Goal: Information Seeking & Learning: Check status

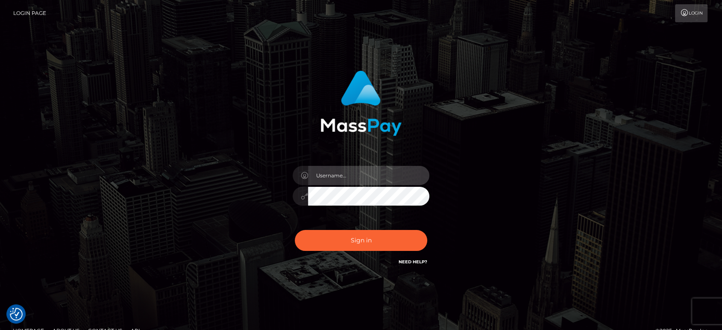
click at [344, 180] on input "text" at bounding box center [368, 175] width 121 height 19
type input "Ivan.B2"
click at [295, 230] on button "Sign in" at bounding box center [361, 240] width 133 height 21
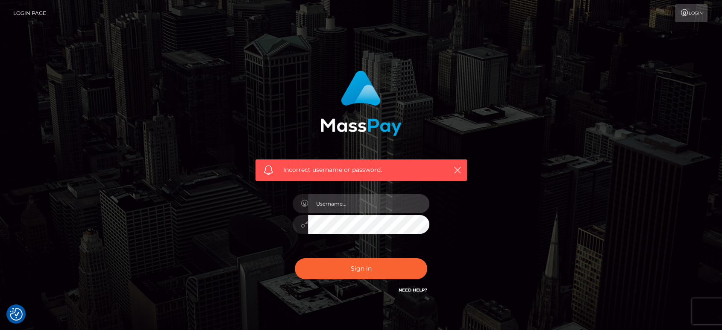
click at [351, 206] on input "text" at bounding box center [368, 203] width 121 height 19
type input "[PERSON_NAME].B2"
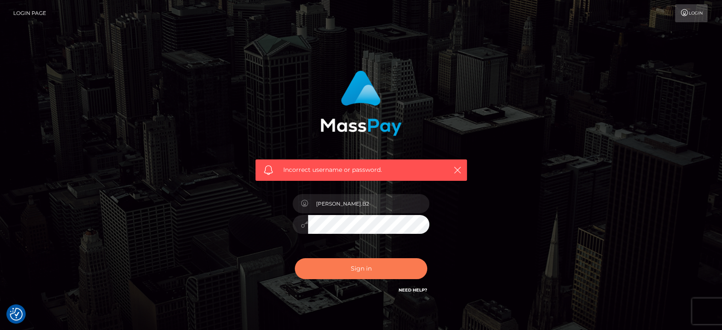
click at [351, 272] on button "Sign in" at bounding box center [361, 268] width 133 height 21
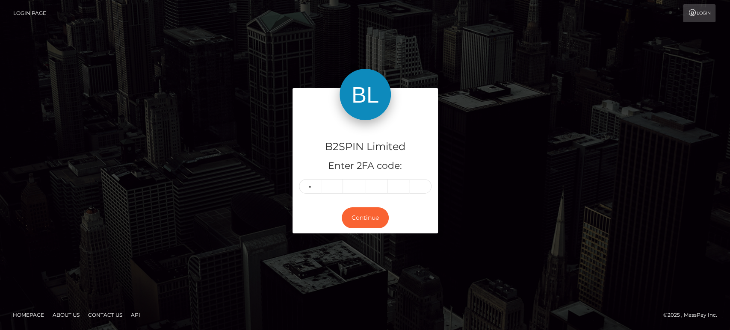
type input "6"
type input "0"
type input "7"
type input "6"
type input "0"
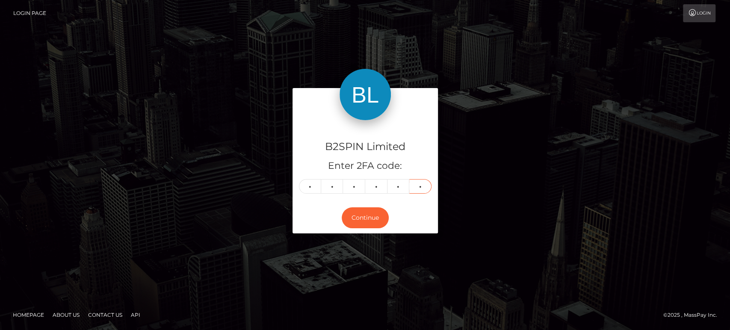
type input "6"
click at [367, 214] on button "Continue" at bounding box center [365, 217] width 47 height 21
click at [361, 215] on button "Continue" at bounding box center [365, 217] width 47 height 21
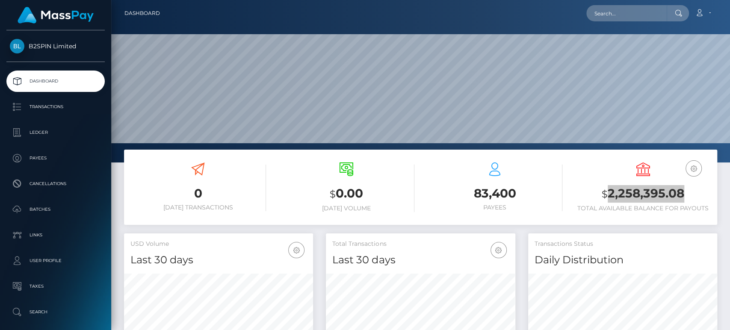
scroll to position [151, 189]
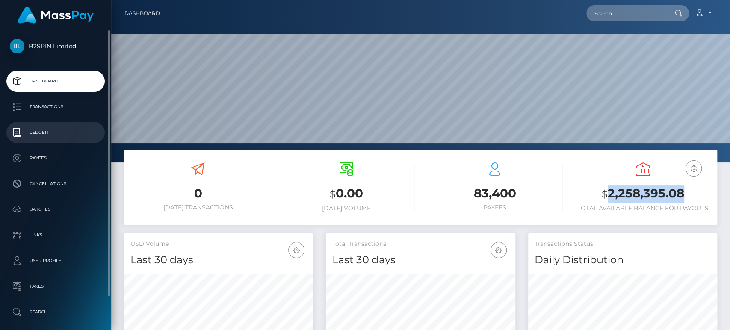
click at [54, 125] on link "Ledger" at bounding box center [55, 132] width 98 height 21
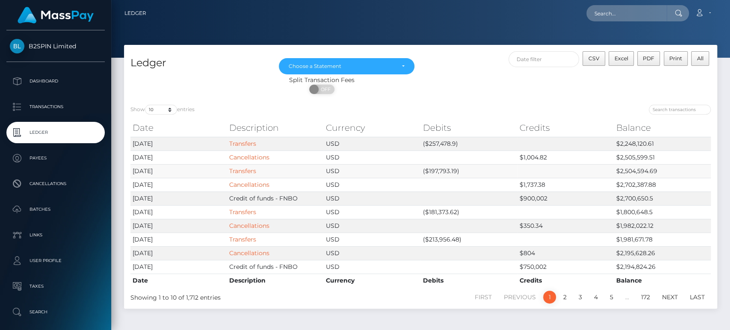
click at [435, 169] on td "($197,793.19)" at bounding box center [468, 171] width 97 height 14
copy td "197,793.19"
click at [446, 143] on td "($257,478.9)" at bounding box center [468, 144] width 97 height 14
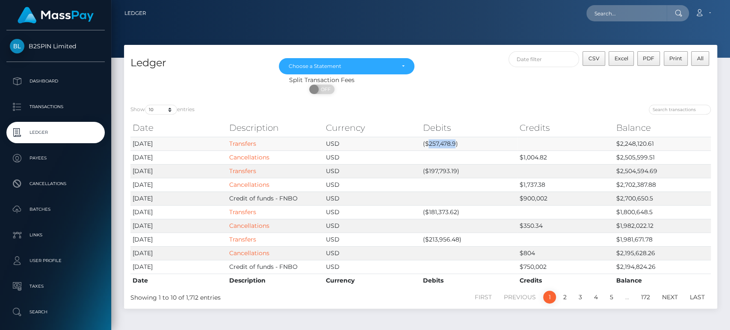
copy td "257,478.9"
click at [467, 114] on div at bounding box center [569, 111] width 284 height 12
